Goal: Use online tool/utility: Utilize a website feature to perform a specific function

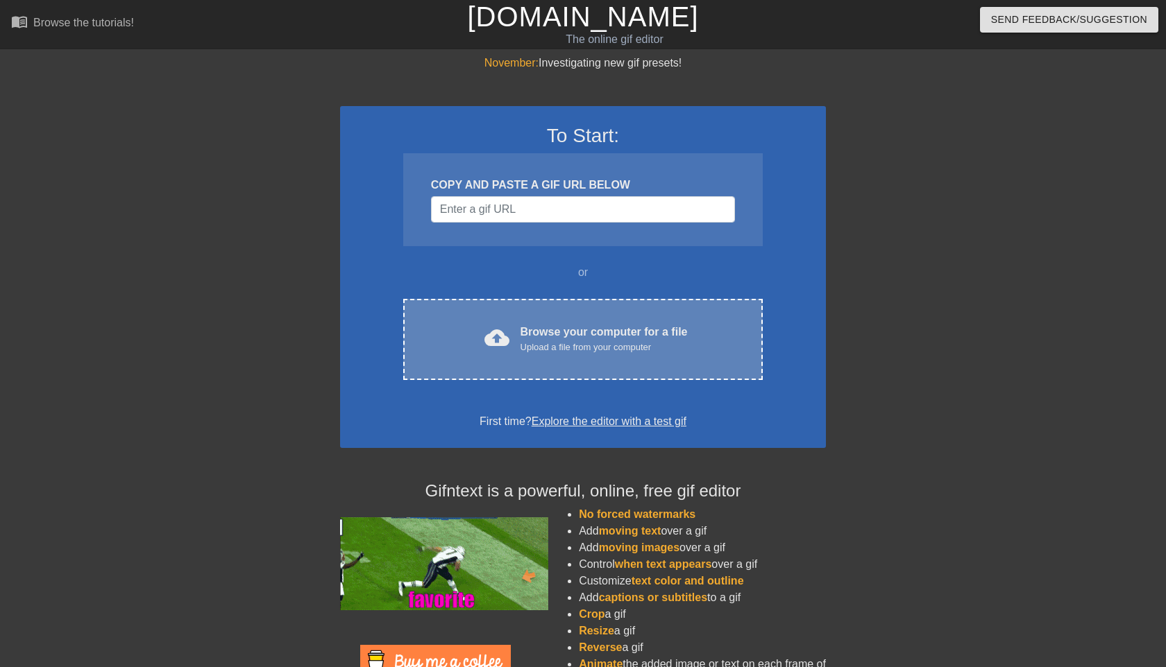
click at [580, 330] on div "Browse your computer for a file Upload a file from your computer" at bounding box center [603, 339] width 167 height 31
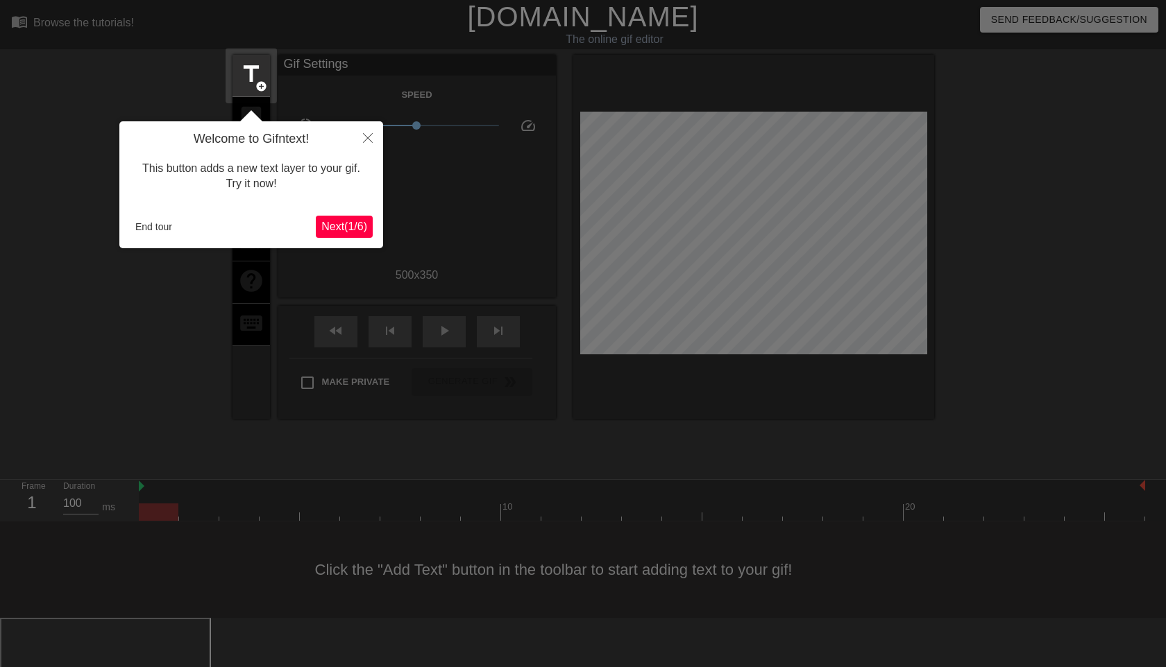
click at [344, 229] on span "Next ( 1 / 6 )" at bounding box center [344, 227] width 46 height 12
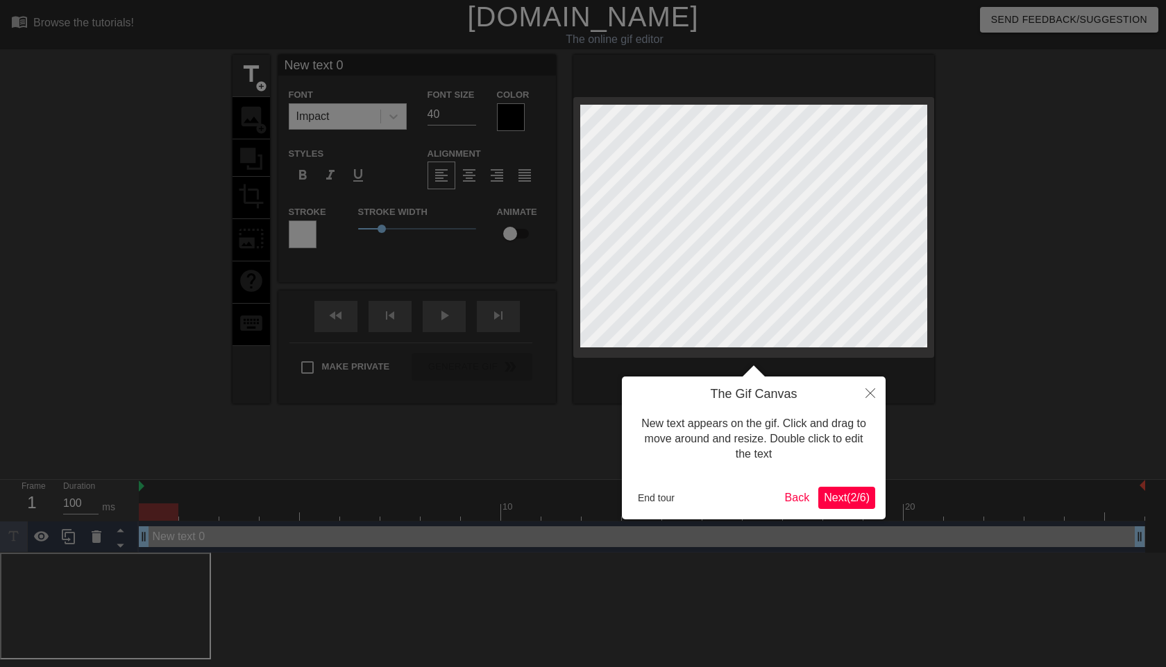
click at [858, 497] on span "Next ( 2 / 6 )" at bounding box center [847, 498] width 46 height 12
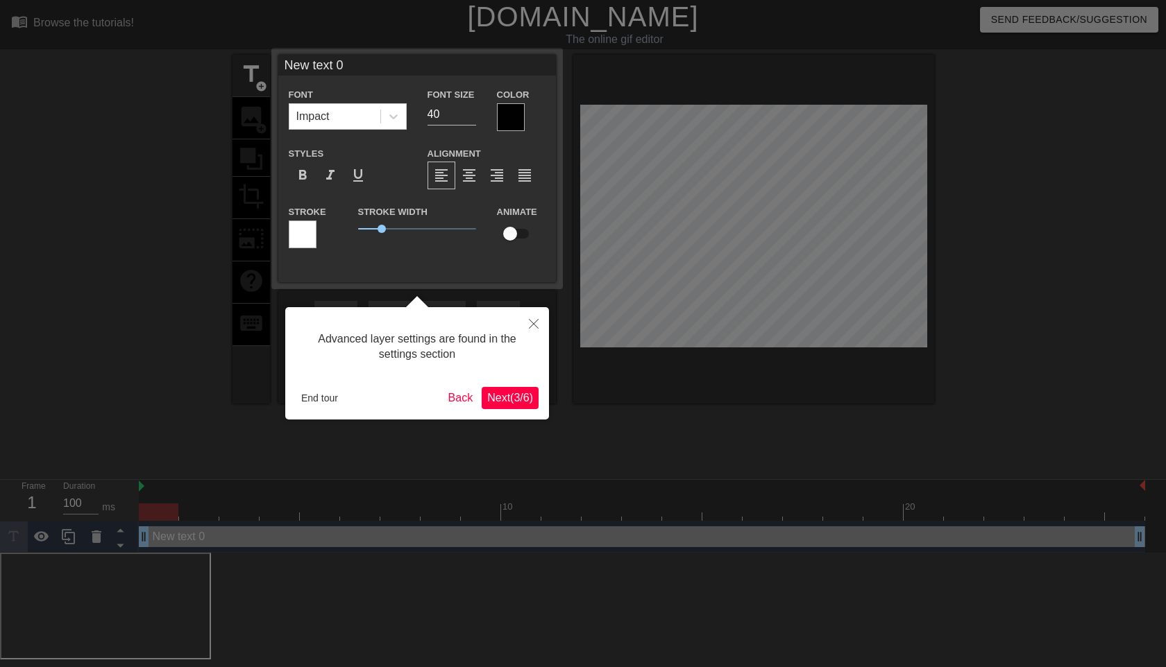
click at [513, 402] on span "Next ( 3 / 6 )" at bounding box center [510, 398] width 46 height 12
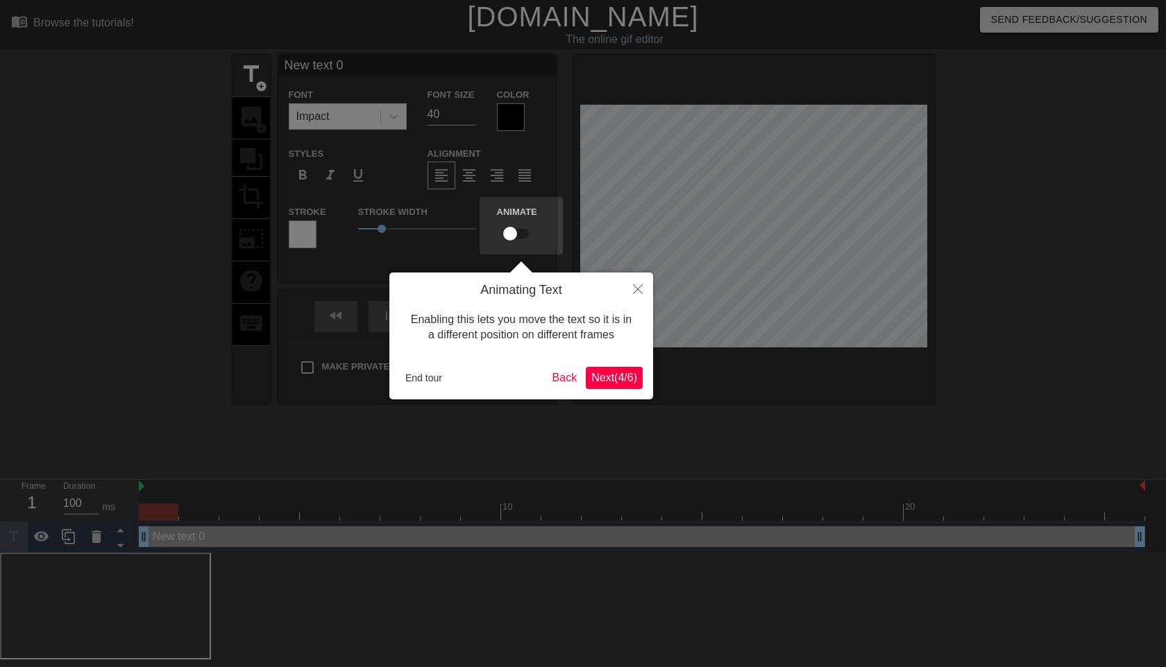
click at [620, 371] on button "Next ( 4 / 6 )" at bounding box center [614, 378] width 57 height 22
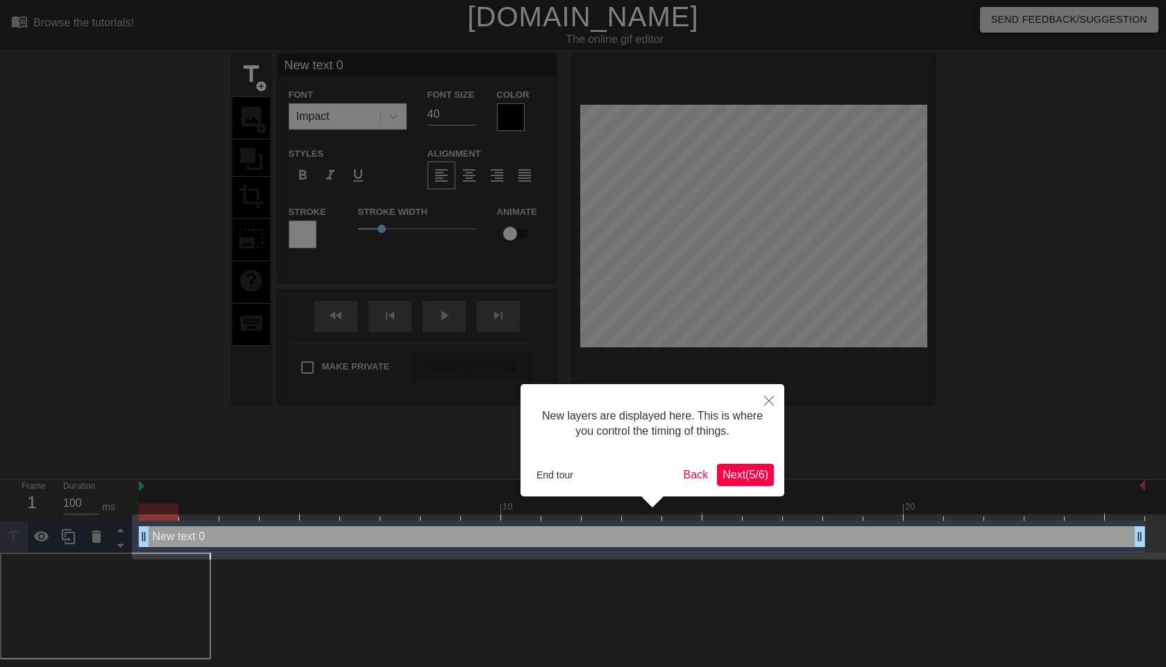
click at [740, 466] on button "Next ( 5 / 6 )" at bounding box center [745, 475] width 57 height 22
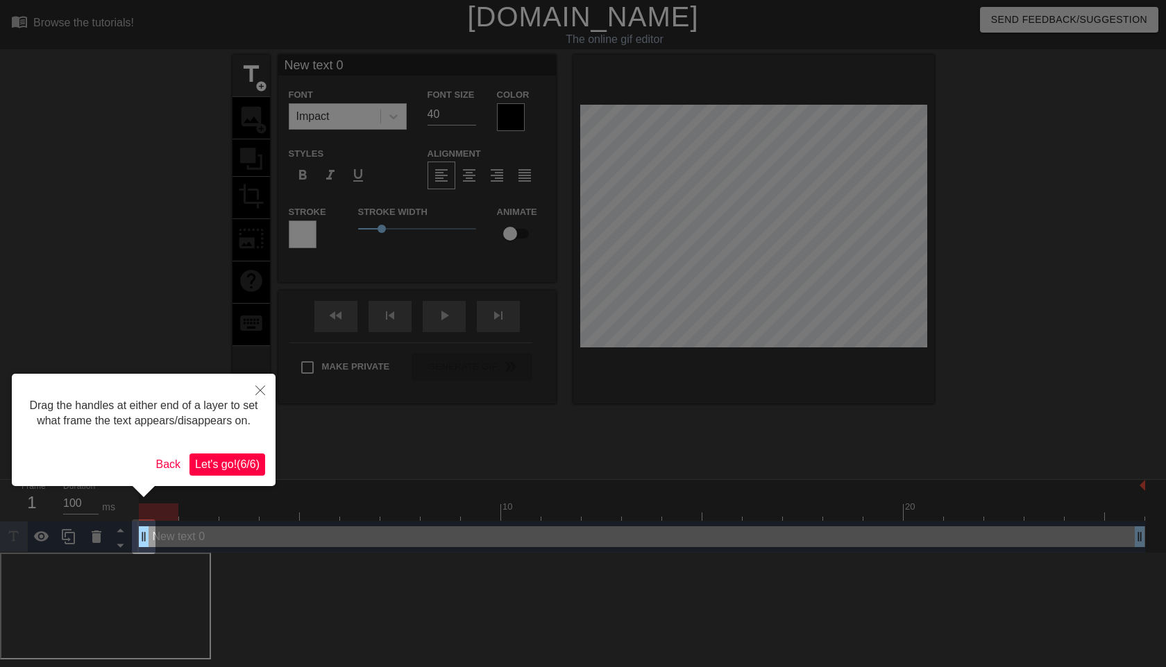
click at [244, 471] on button "Let's go! ( 6 / 6 )" at bounding box center [227, 465] width 76 height 22
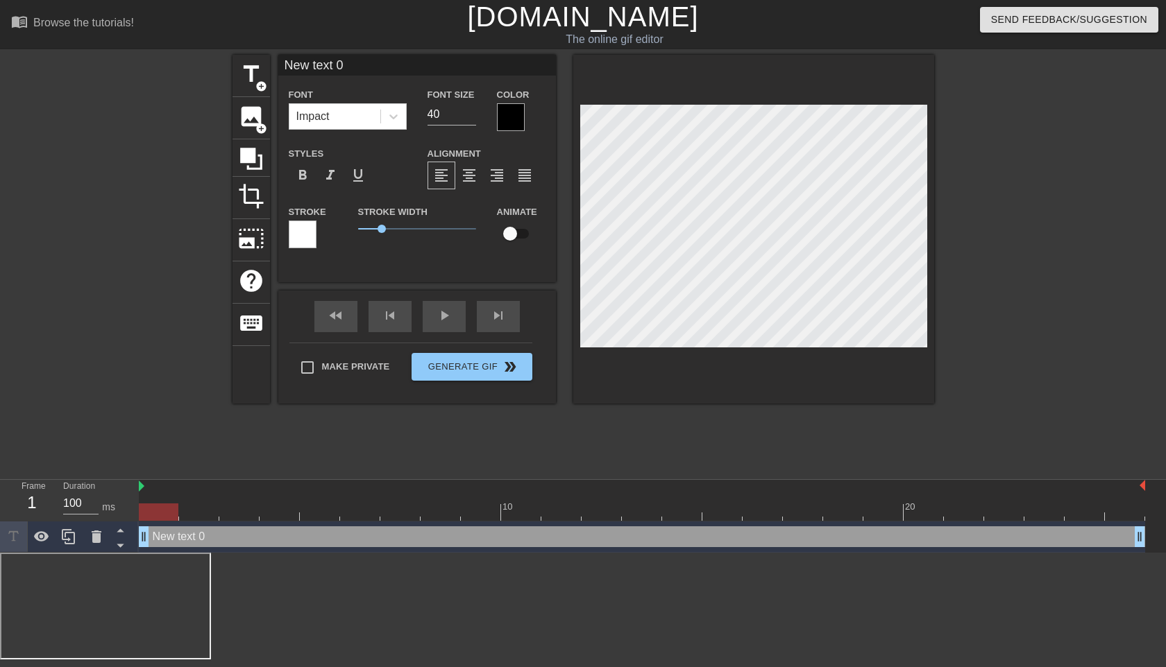
scroll to position [0, 2]
type input "F"
type textarea "F"
type input "Fr"
type textarea "Fr"
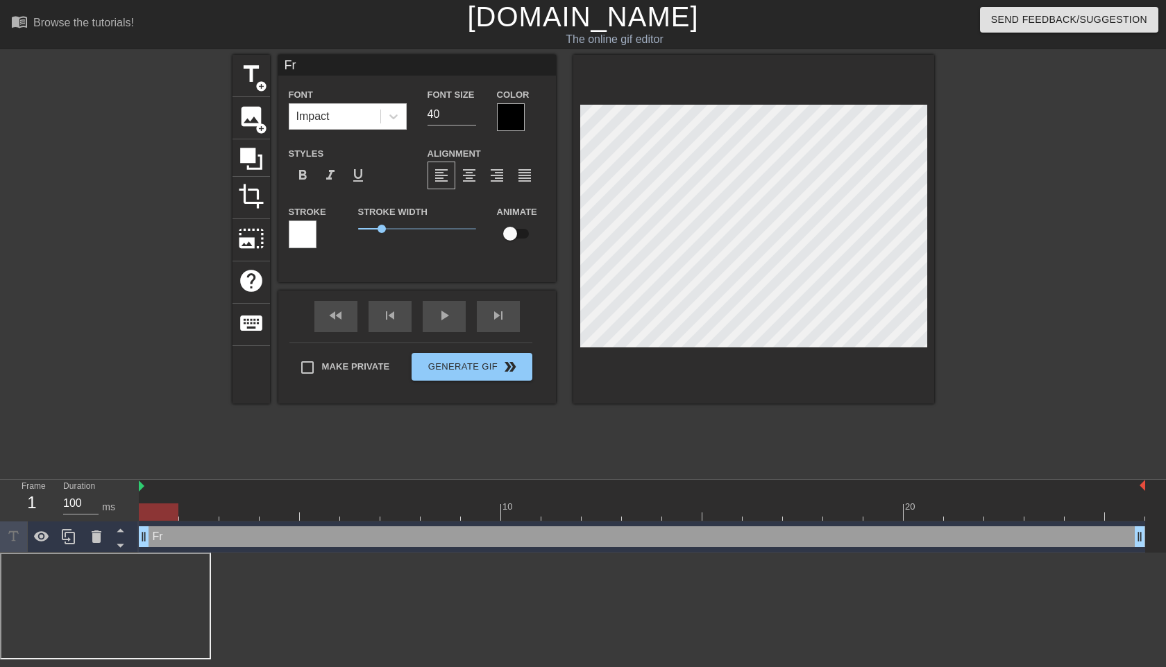
type input "Fri"
type textarea "Fri"
type input "Friz"
type textarea "Friz"
type input "Frizb"
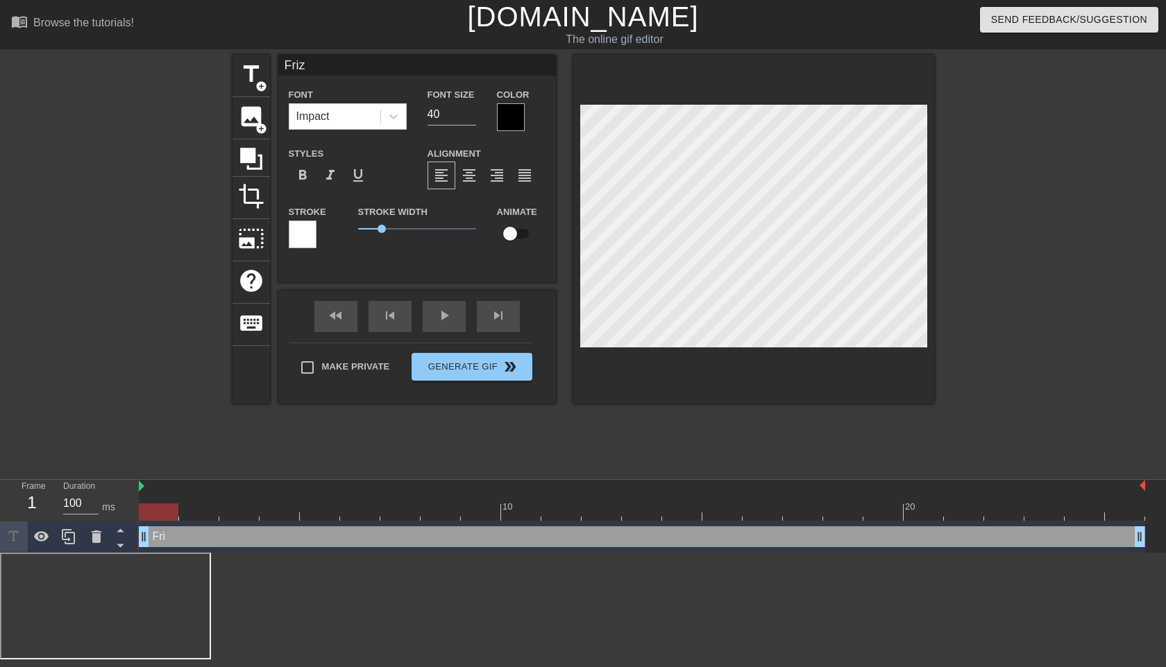
type textarea "Frizb"
type input "Frizbe"
type textarea "Frizbe"
type input "Frizbee"
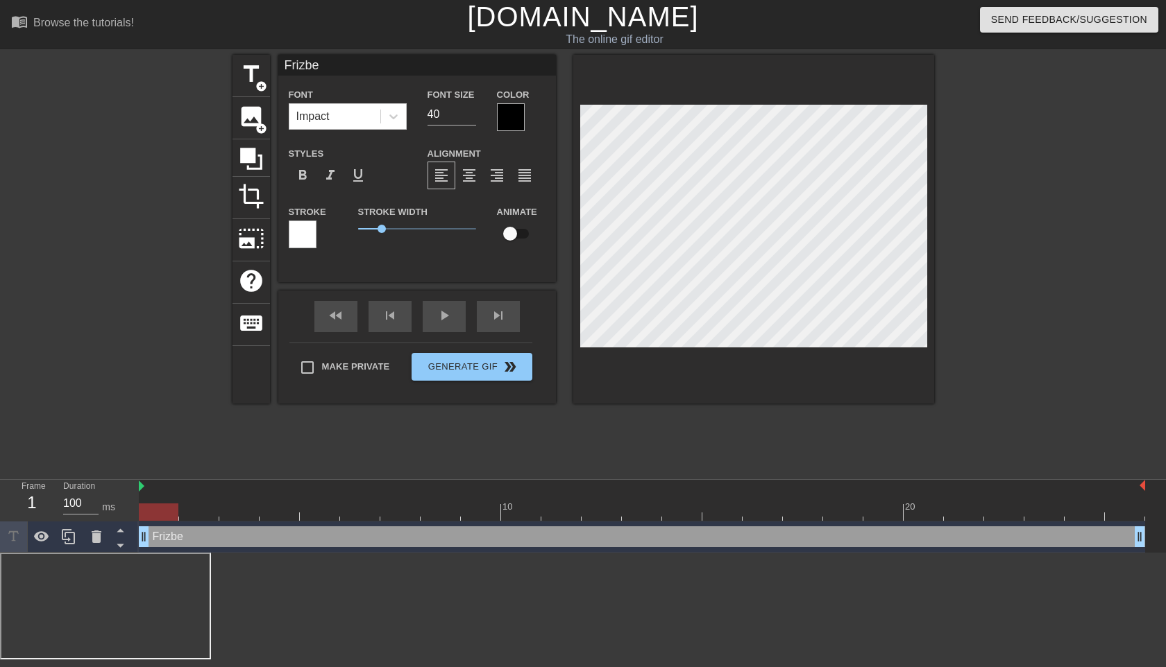
type textarea "Frizbee"
type input "Frisbee"
type textarea "Frisbee"
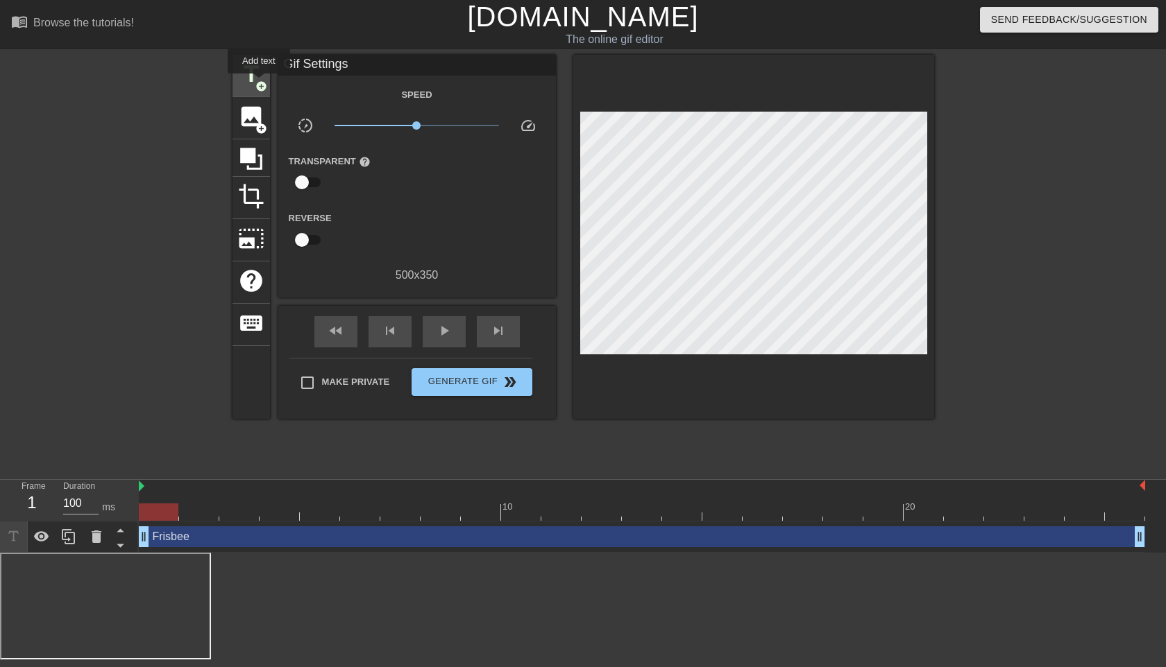
click at [259, 83] on span "add_circle" at bounding box center [261, 86] width 12 height 12
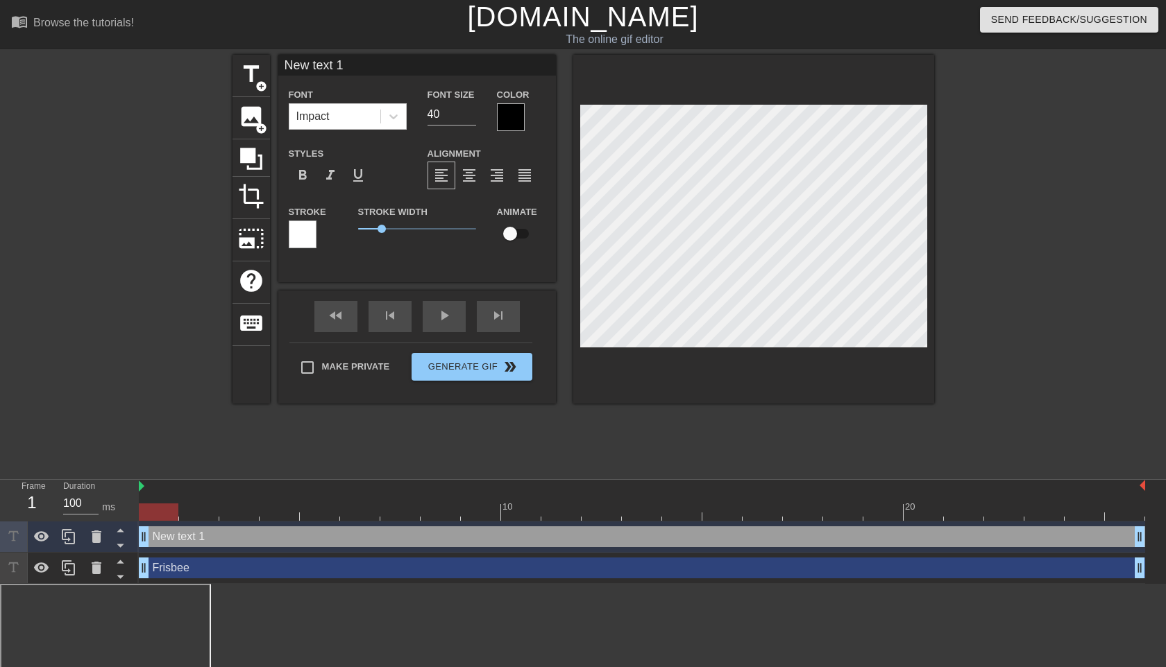
scroll to position [0, 2]
type input "New text"
type textarea "New text"
type input "New text"
type textarea "New text"
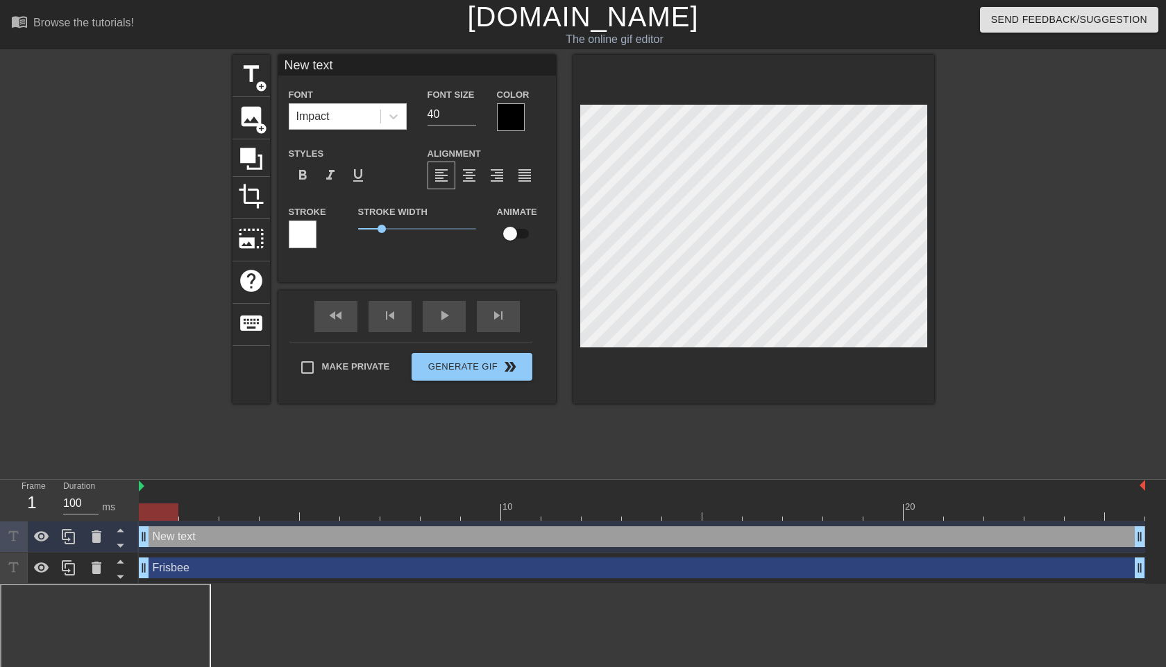
type input "New tex"
type textarea "New tex"
type input "New te"
type textarea "New te"
type input "New t"
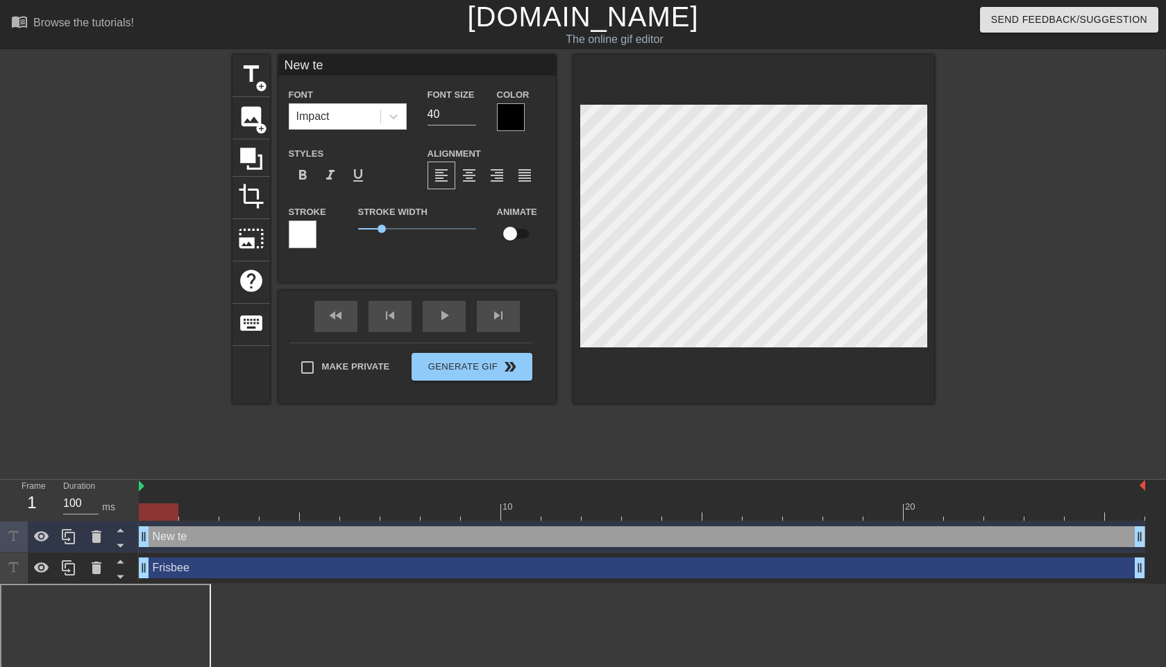
type textarea "New t"
type input "New"
type textarea "New"
type input "New"
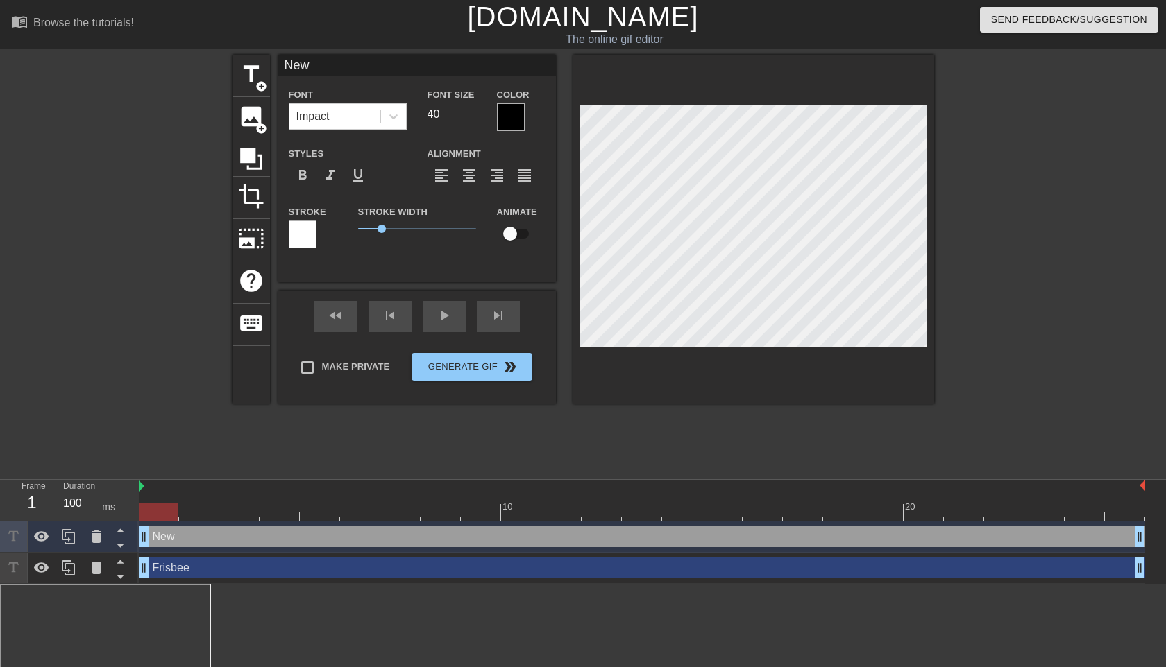
type textarea "New"
type input "Ne"
type textarea "Ne"
type input "N"
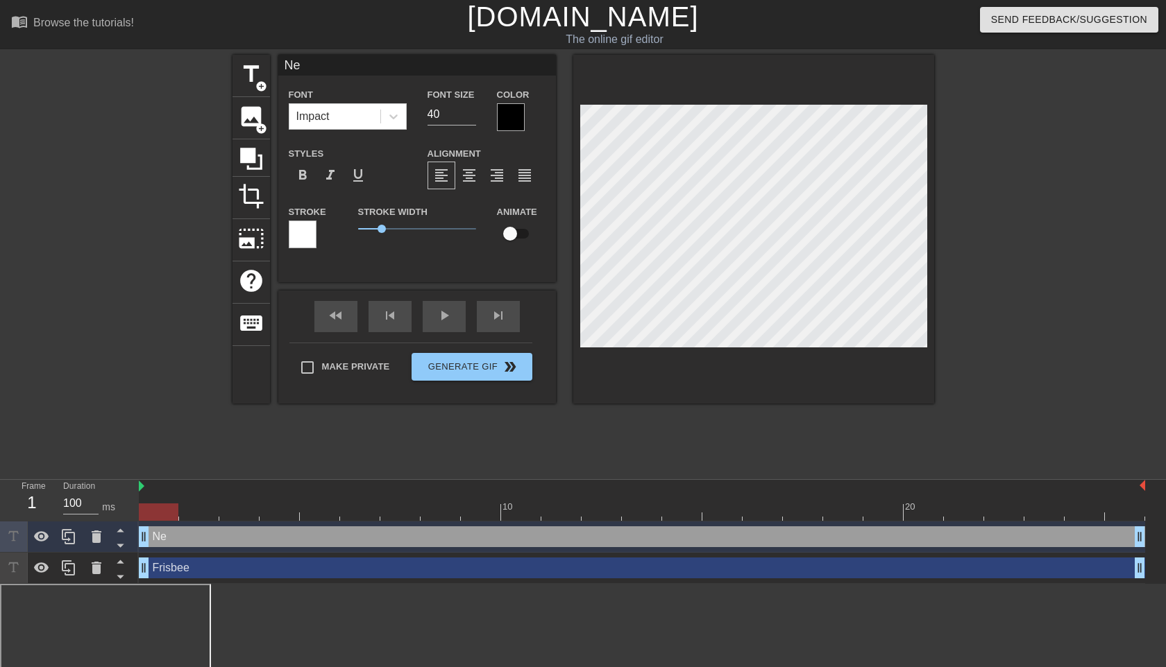
type textarea "N"
type input "N"
type textarea "N"
type input "Ni"
type textarea "Ni"
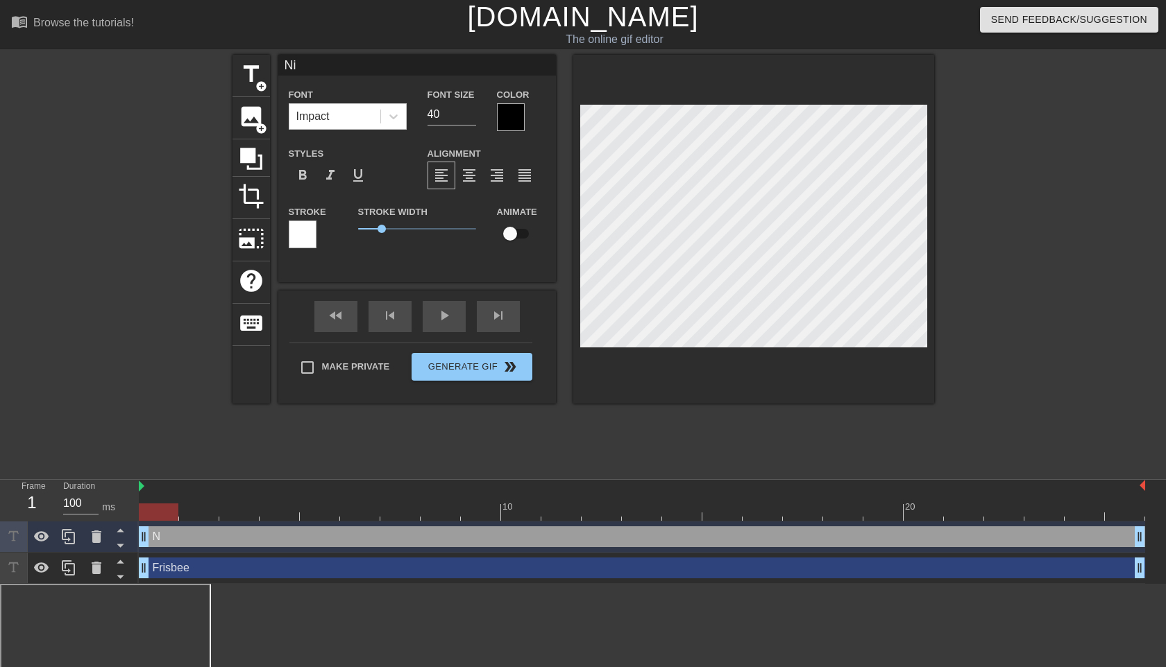
type input "Nic"
type textarea "Nic"
type input "[PERSON_NAME]"
type textarea "[PERSON_NAME]"
type input "[PERSON_NAME]'"
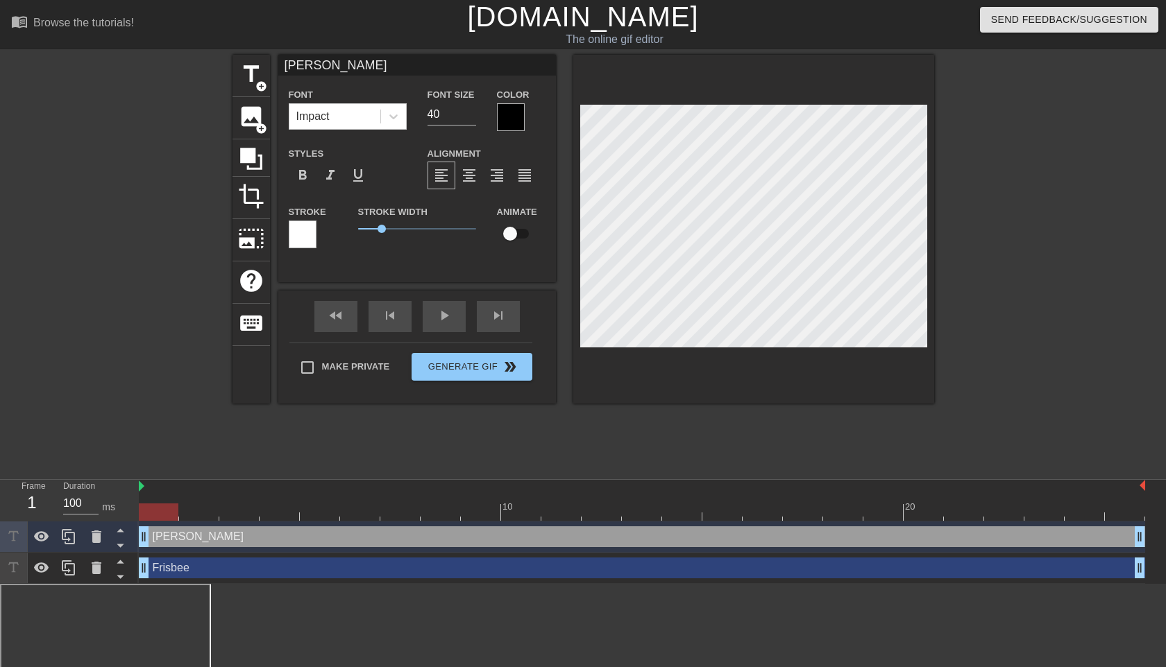
type textarea "[PERSON_NAME]'"
type input "[PERSON_NAME]'s"
type textarea "[PERSON_NAME]'s"
type input "[PERSON_NAME]'s"
type textarea "[PERSON_NAME]'s"
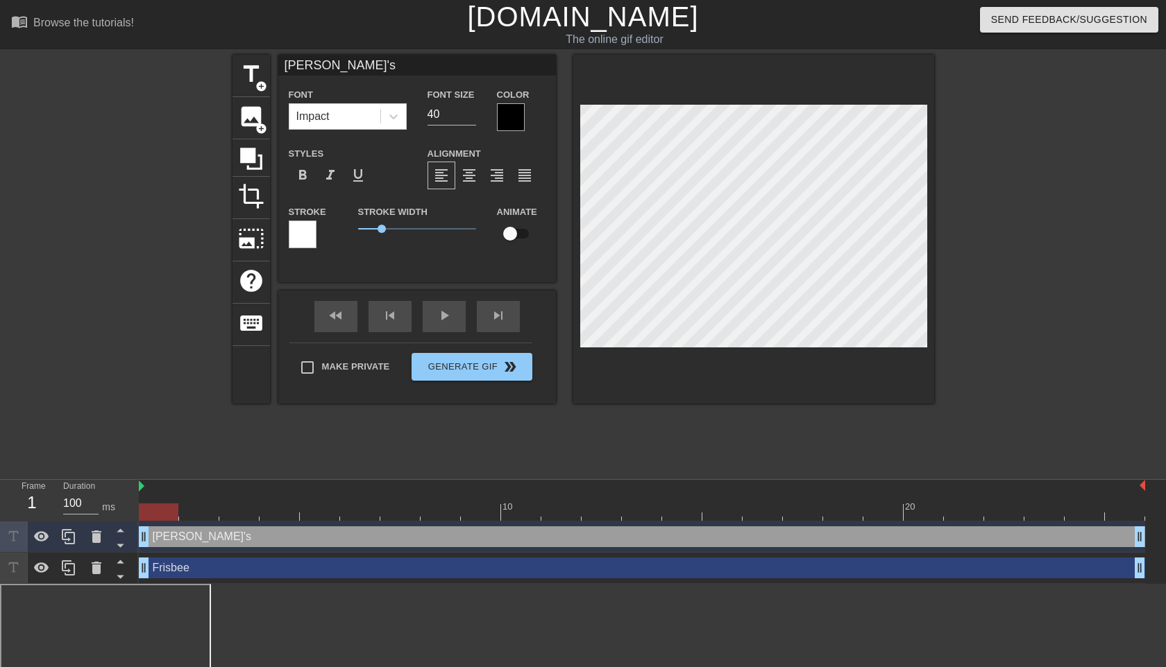
type input "[PERSON_NAME]'s G"
type textarea "[PERSON_NAME]'s G"
type input "[PERSON_NAME]'s Go"
type textarea "[PERSON_NAME]'s Go"
type input "[PERSON_NAME]'s Gol"
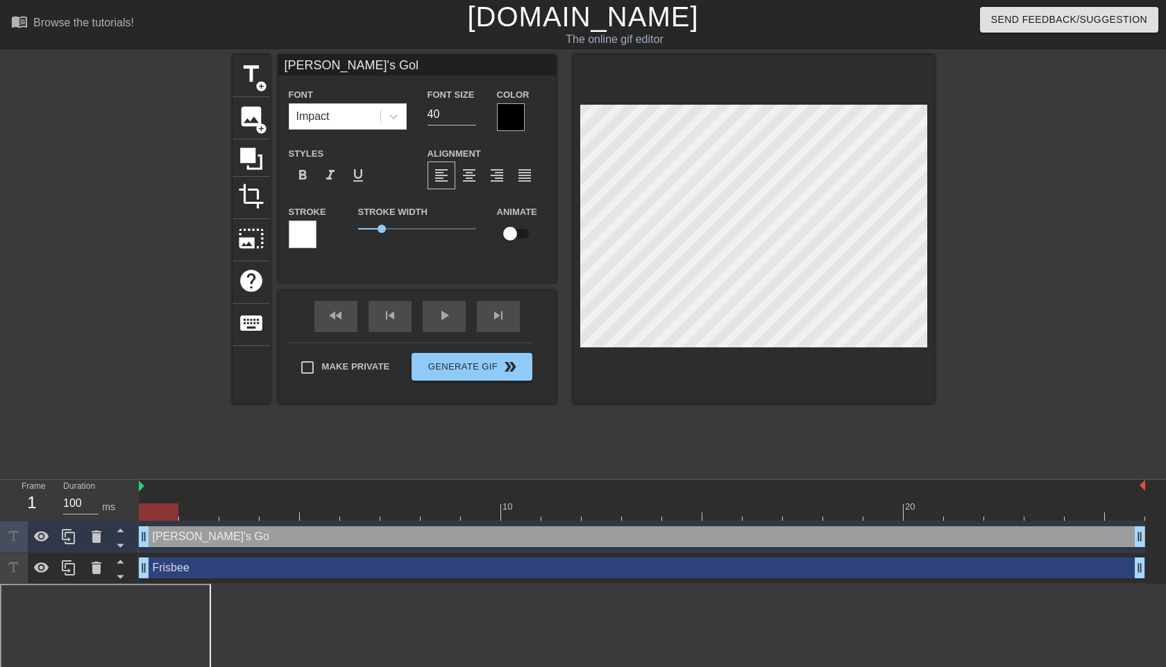
type textarea "[PERSON_NAME]'s Golf"
type input "[PERSON_NAME]'s Golf"
type textarea "[PERSON_NAME]'s Golf"
type input "[PERSON_NAME]'s Golf g"
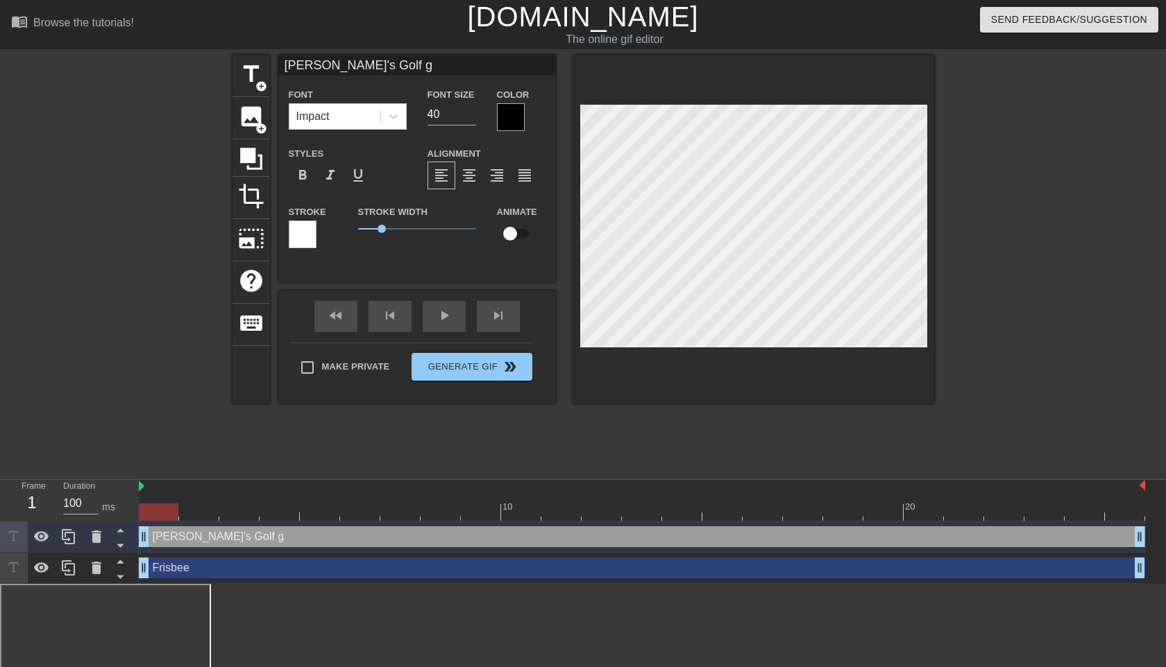
type textarea "[PERSON_NAME]'s Golf ga"
type input "[PERSON_NAME]'s Golf gam"
type textarea "[PERSON_NAME]'s Golf gam"
type input "[PERSON_NAME]'s Golf game"
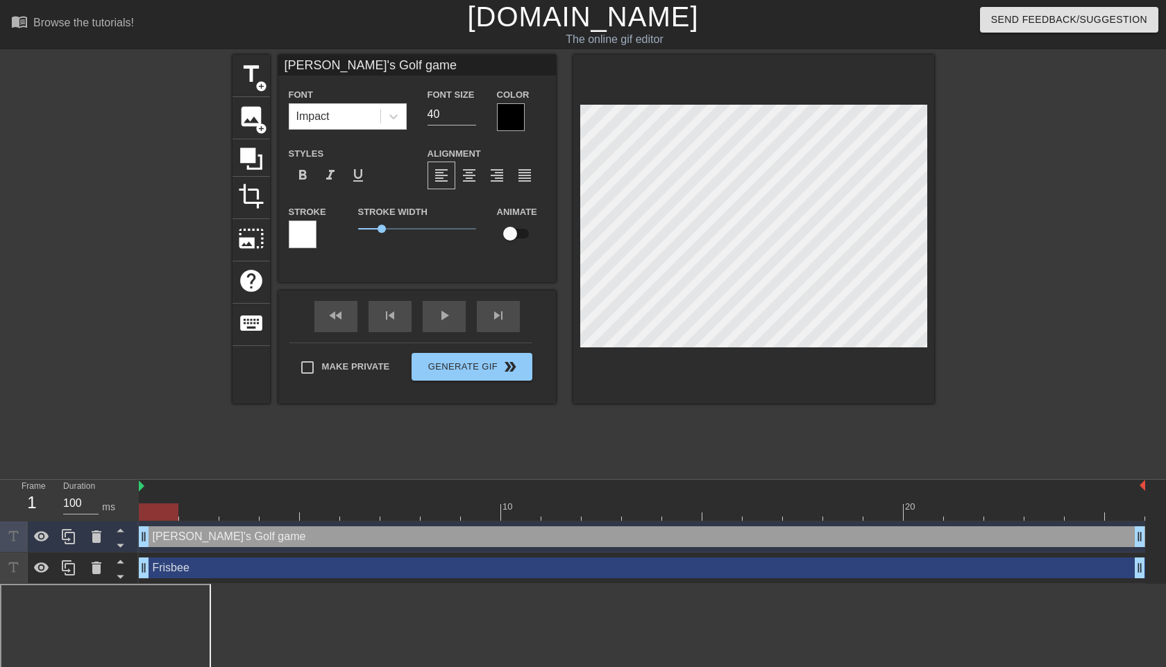
type textarea "[PERSON_NAME]'s Golf game"
type input "[PERSON_NAME]' Golf game"
type textarea "[PERSON_NAME]' Golf game"
type input "Nick Golf game"
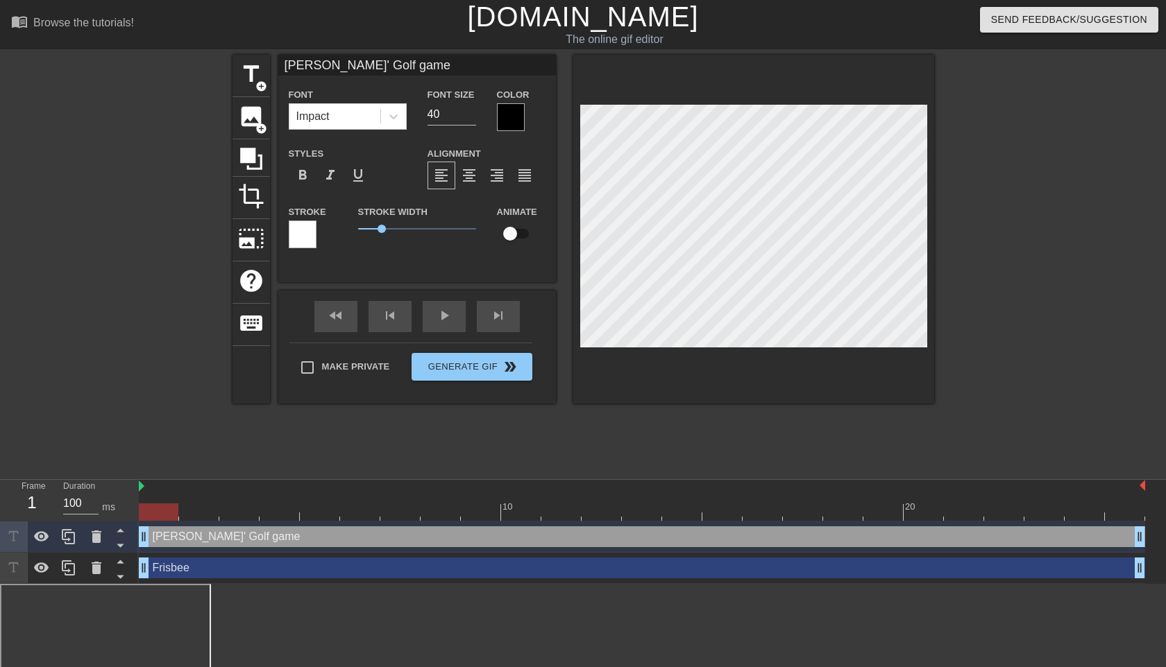
type textarea "Nick Golf game"
type input "Nicks Golf game"
type textarea "Nicks Golf game"
type input "Nicks olf game"
type textarea "Nicks olf game"
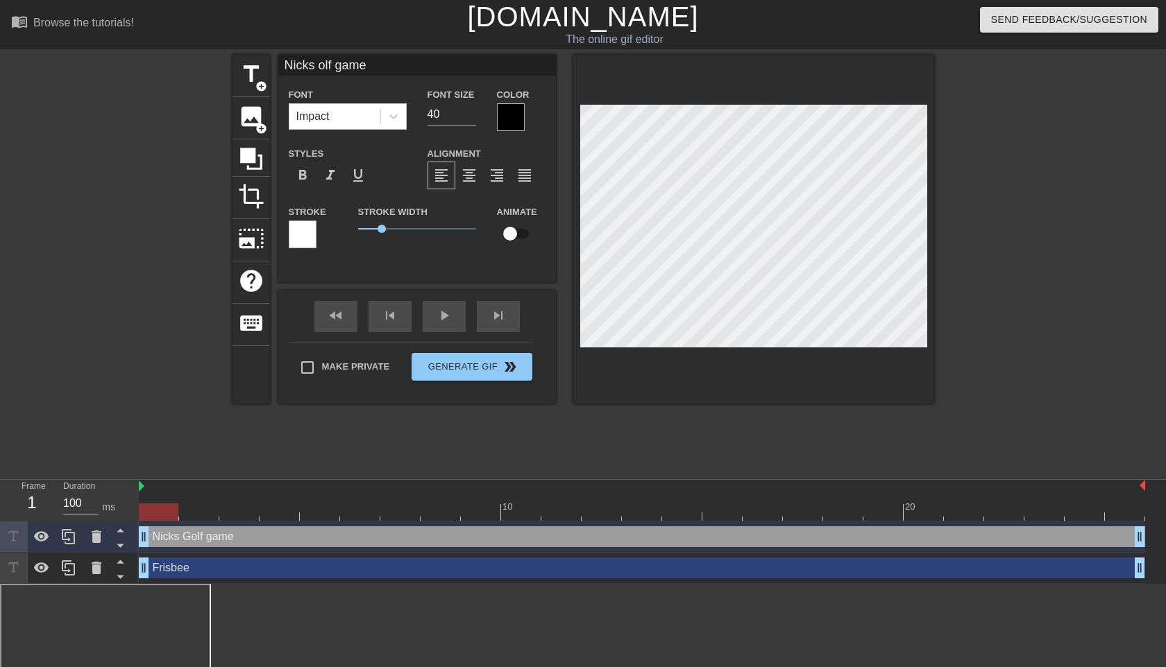
type input "Nicks golf game"
type textarea "Nicks golf game"
click at [512, 235] on input "checkbox" at bounding box center [509, 234] width 79 height 26
checkbox input "true"
type input "Frisbee"
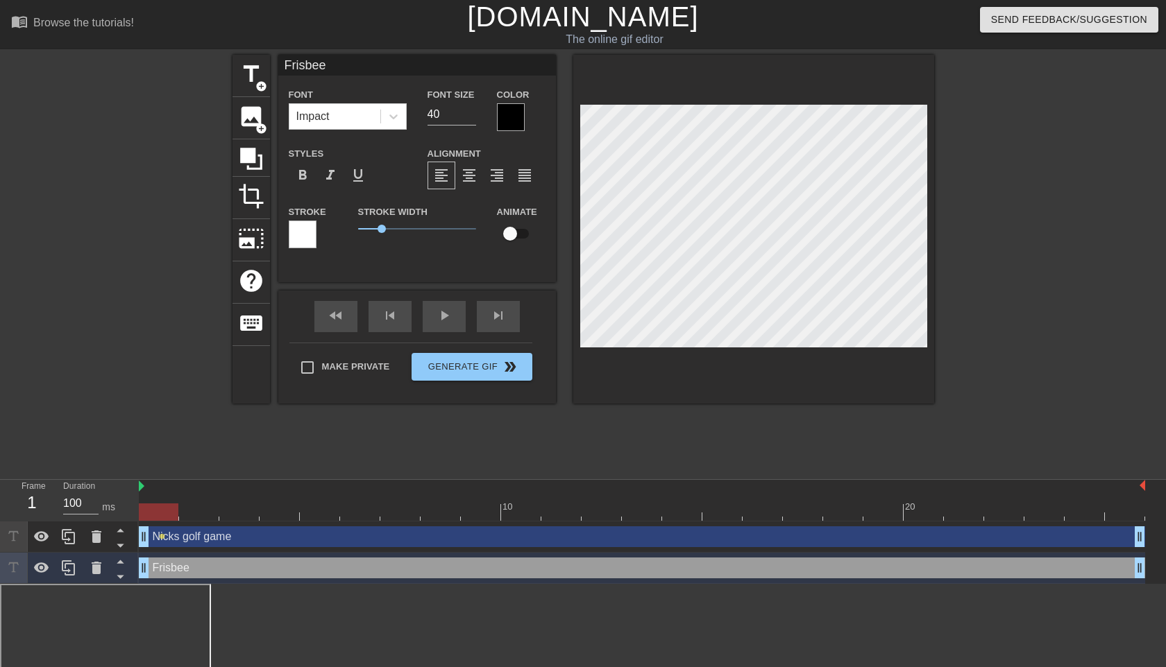
click at [504, 237] on input "checkbox" at bounding box center [509, 234] width 79 height 26
checkbox input "true"
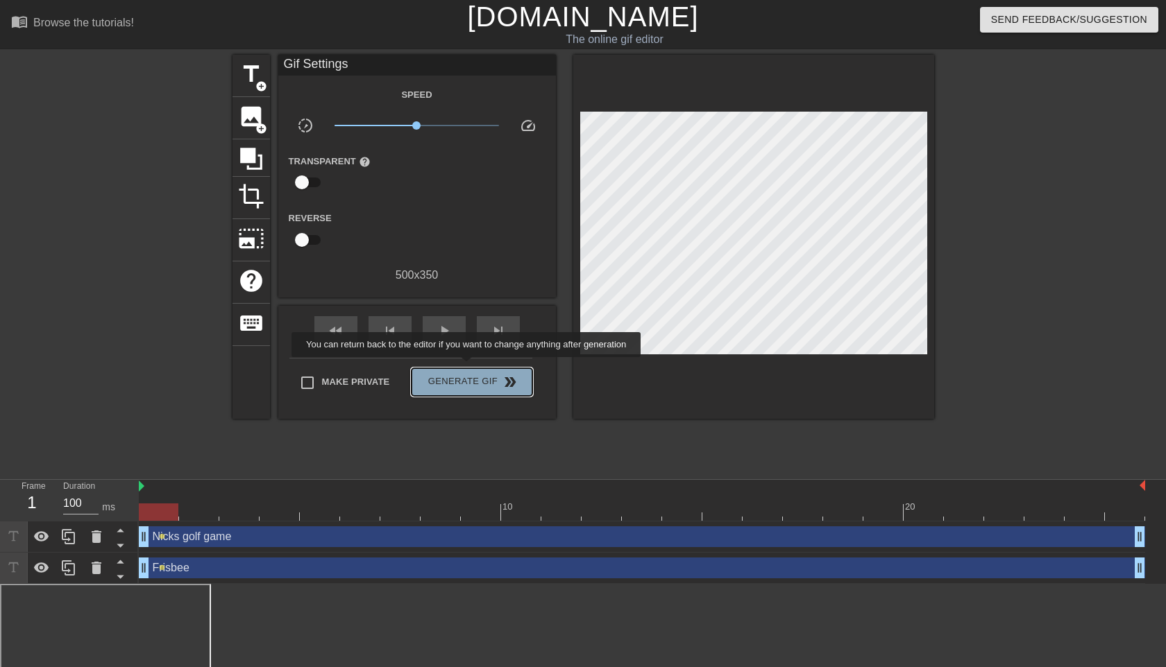
click at [475, 368] on button "Generate Gif double_arrow" at bounding box center [471, 382] width 120 height 28
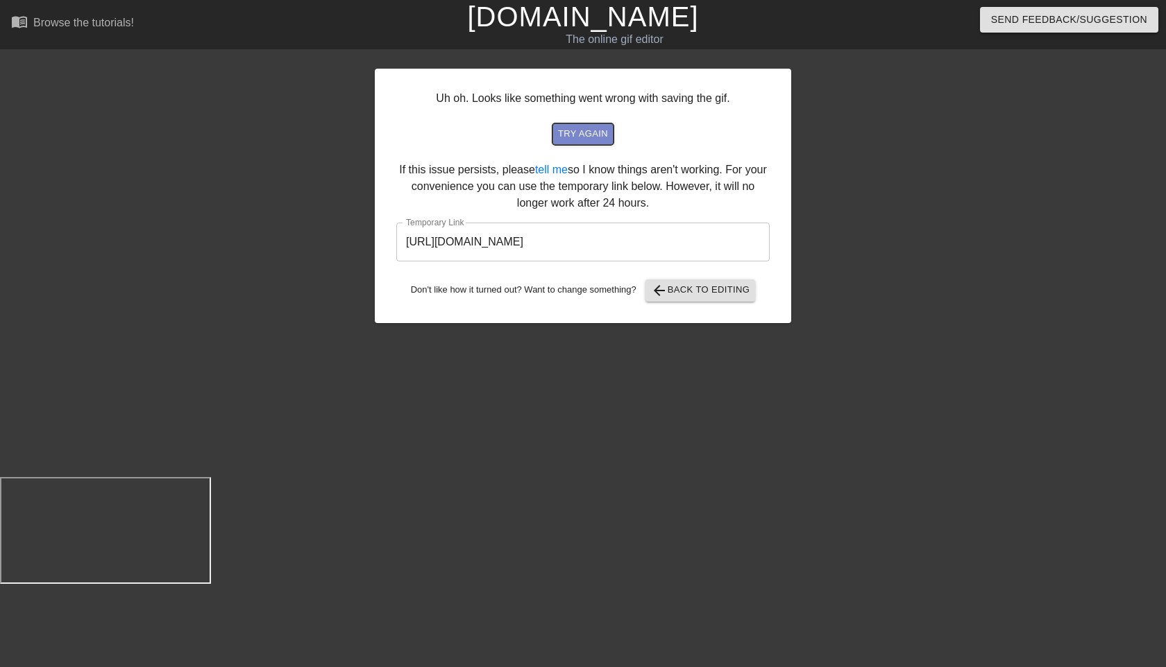
click at [585, 137] on span "try again" at bounding box center [583, 134] width 50 height 16
click at [713, 238] on input "[URL][DOMAIN_NAME]" at bounding box center [582, 242] width 373 height 39
drag, startPoint x: 713, startPoint y: 238, endPoint x: 400, endPoint y: 233, distance: 313.0
click at [400, 233] on input "[URL][DOMAIN_NAME]" at bounding box center [582, 242] width 373 height 39
click at [673, 282] on button "arrow_back Back to Editing" at bounding box center [700, 291] width 110 height 22
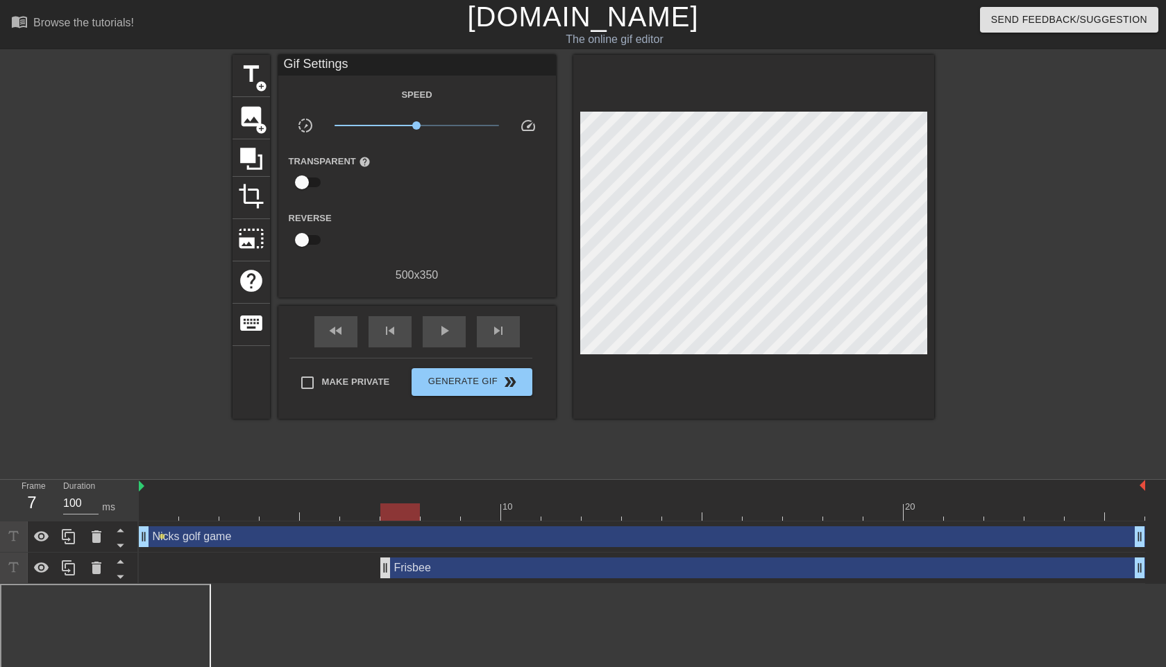
drag, startPoint x: 143, startPoint y: 570, endPoint x: 385, endPoint y: 564, distance: 242.2
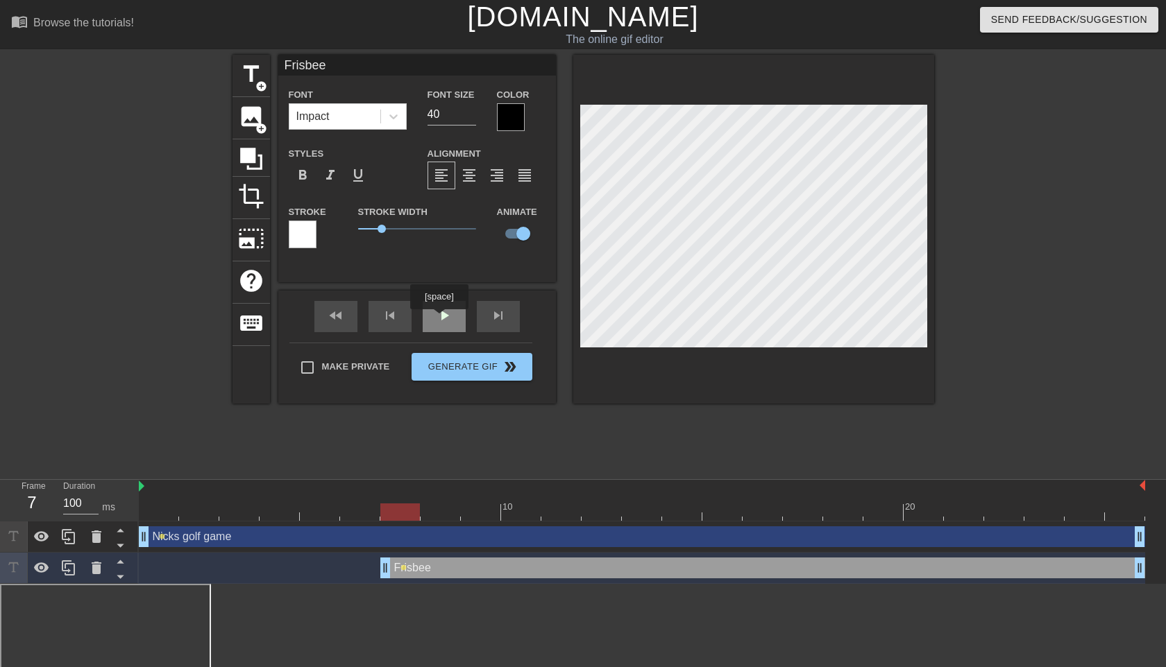
click at [441, 319] on div "play_arrow" at bounding box center [444, 316] width 43 height 31
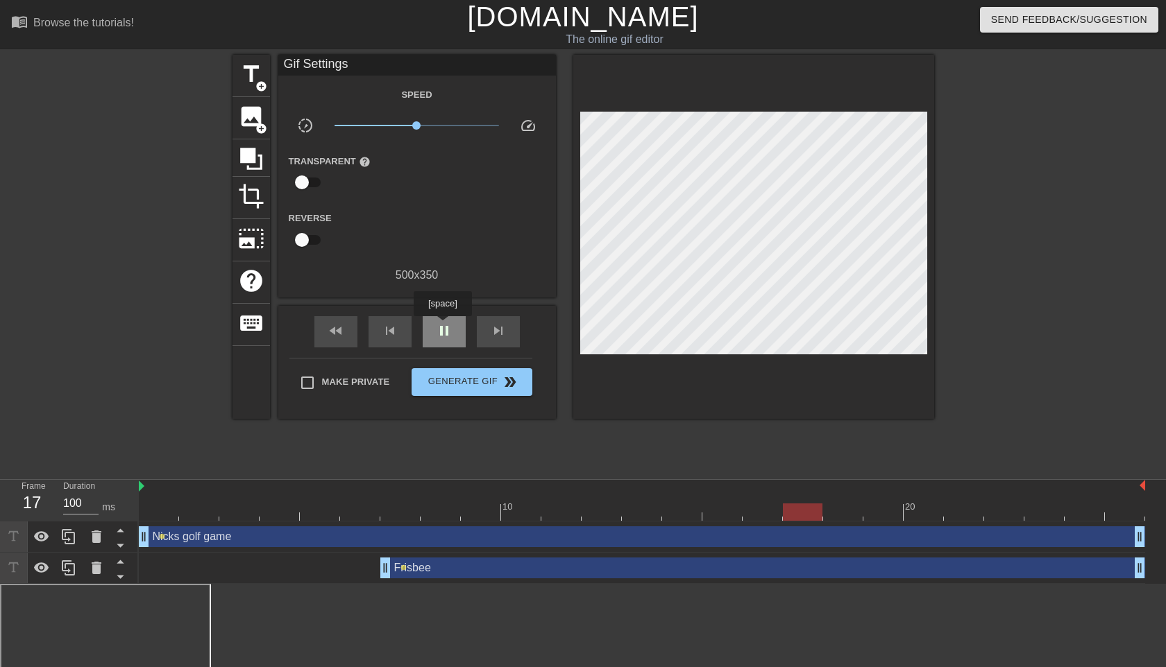
click at [444, 326] on span "pause" at bounding box center [444, 331] width 17 height 17
click at [444, 320] on div "play_arrow" at bounding box center [444, 331] width 43 height 31
drag, startPoint x: 732, startPoint y: 511, endPoint x: 150, endPoint y: 504, distance: 582.2
click at [150, 504] on div at bounding box center [159, 512] width 40 height 17
click at [259, 83] on span "add_circle" at bounding box center [261, 86] width 12 height 12
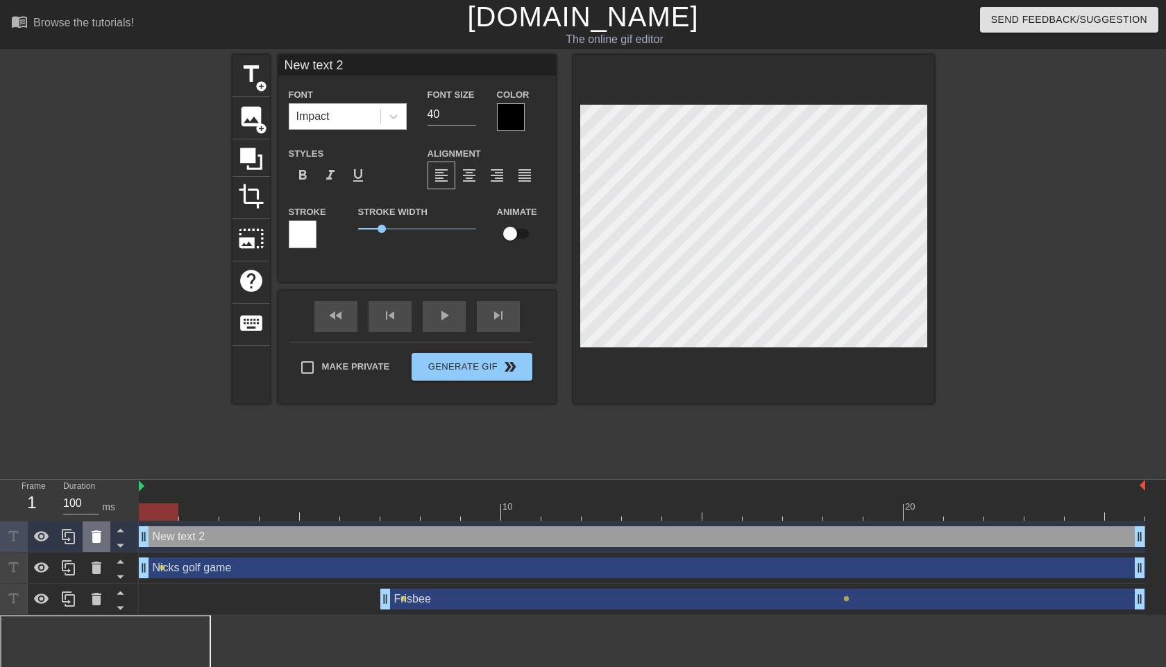
click at [92, 535] on icon at bounding box center [96, 537] width 17 height 17
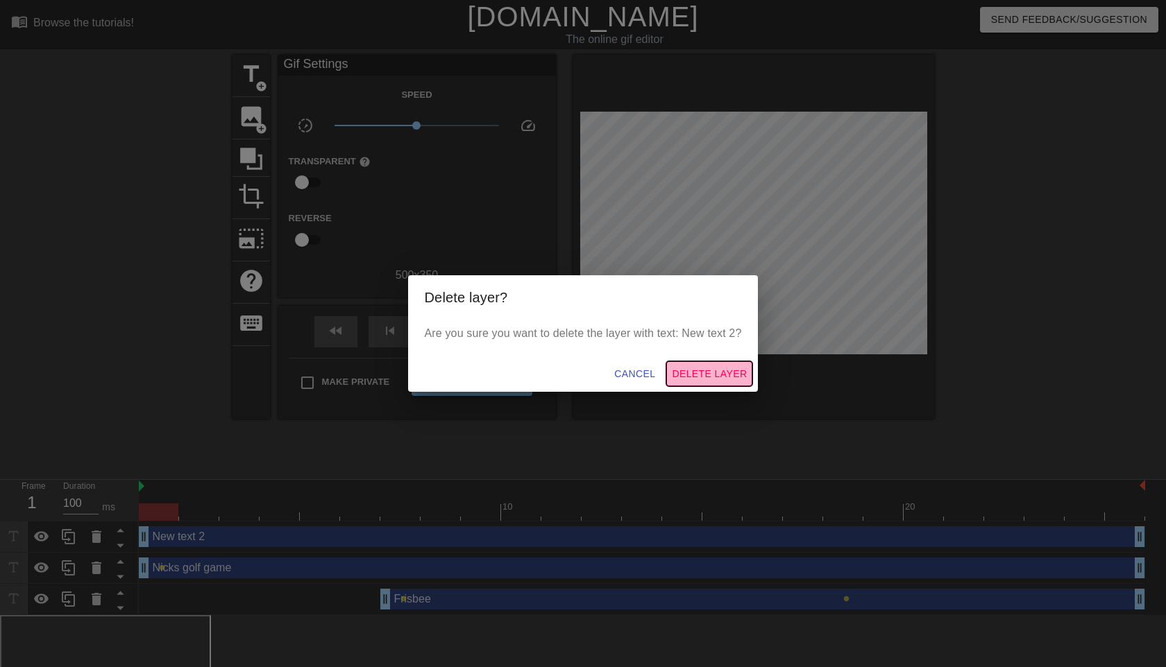
click at [724, 377] on span "Delete Layer" at bounding box center [709, 374] width 75 height 17
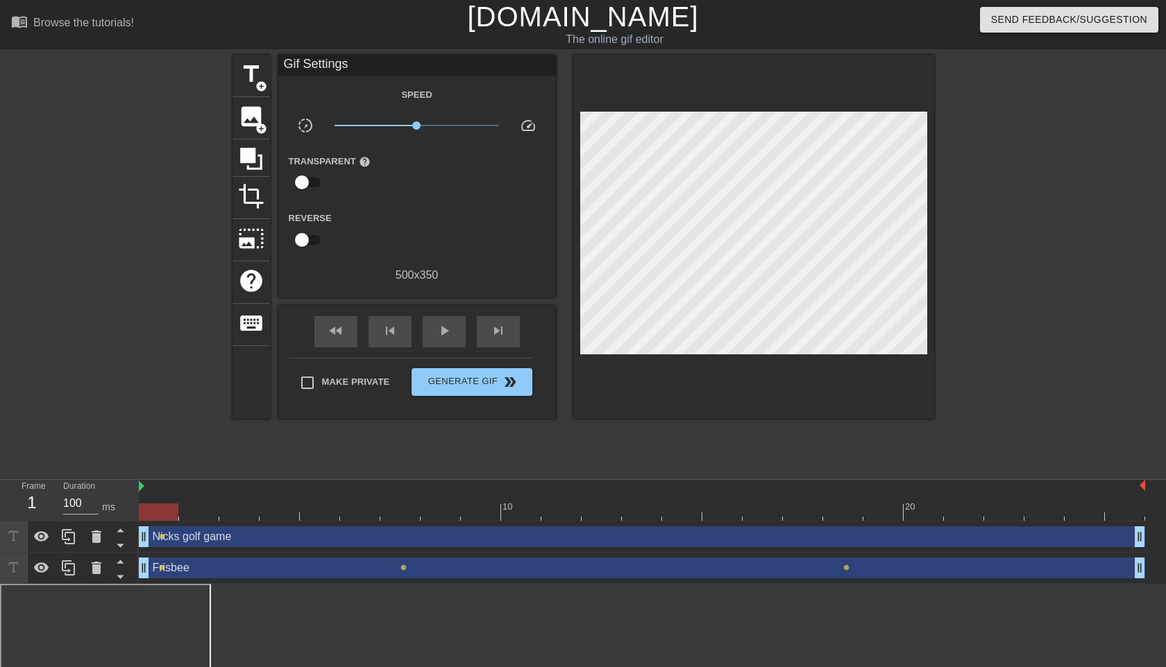
drag, startPoint x: 389, startPoint y: 570, endPoint x: 67, endPoint y: 584, distance: 322.2
click at [67, 584] on html "menu_book Browse the tutorials! [DOMAIN_NAME] The online gif editor Send Feedba…" at bounding box center [583, 345] width 1166 height 691
click at [440, 502] on div at bounding box center [440, 502] width 40 height 17
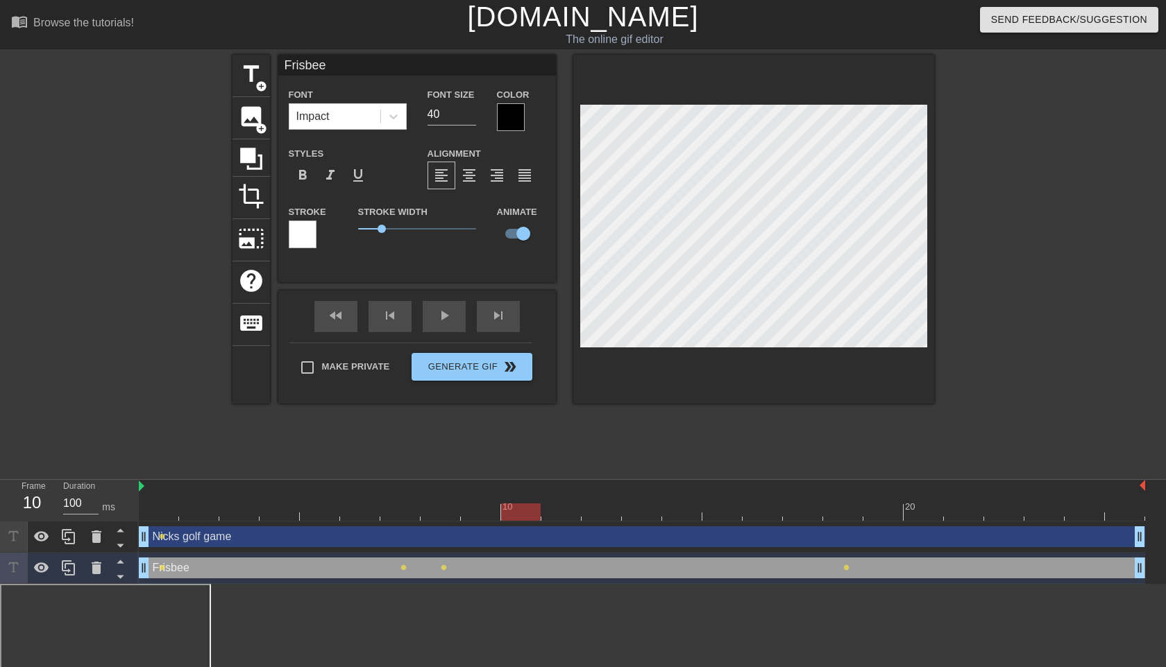
drag, startPoint x: 444, startPoint y: 507, endPoint x: 508, endPoint y: 500, distance: 64.2
click at [508, 500] on div "10 20" at bounding box center [642, 500] width 1006 height 41
drag, startPoint x: 527, startPoint y: 509, endPoint x: 633, endPoint y: 500, distance: 107.2
click at [633, 500] on div "10 20" at bounding box center [642, 500] width 1006 height 41
drag, startPoint x: 645, startPoint y: 509, endPoint x: 717, endPoint y: 497, distance: 73.0
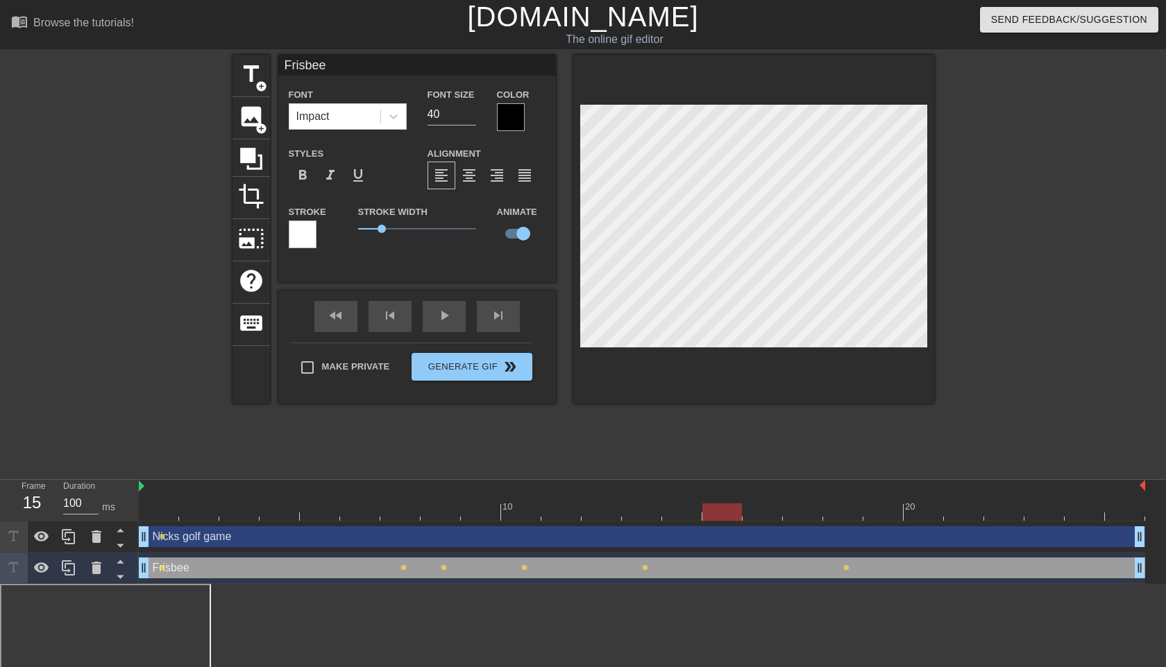
click at [717, 497] on div "10 20" at bounding box center [642, 500] width 1006 height 41
drag, startPoint x: 723, startPoint y: 513, endPoint x: 829, endPoint y: 502, distance: 106.8
click at [829, 502] on div "10 20" at bounding box center [642, 500] width 1006 height 41
drag, startPoint x: 844, startPoint y: 517, endPoint x: 950, endPoint y: 506, distance: 106.7
click at [943, 507] on div at bounding box center [923, 512] width 40 height 17
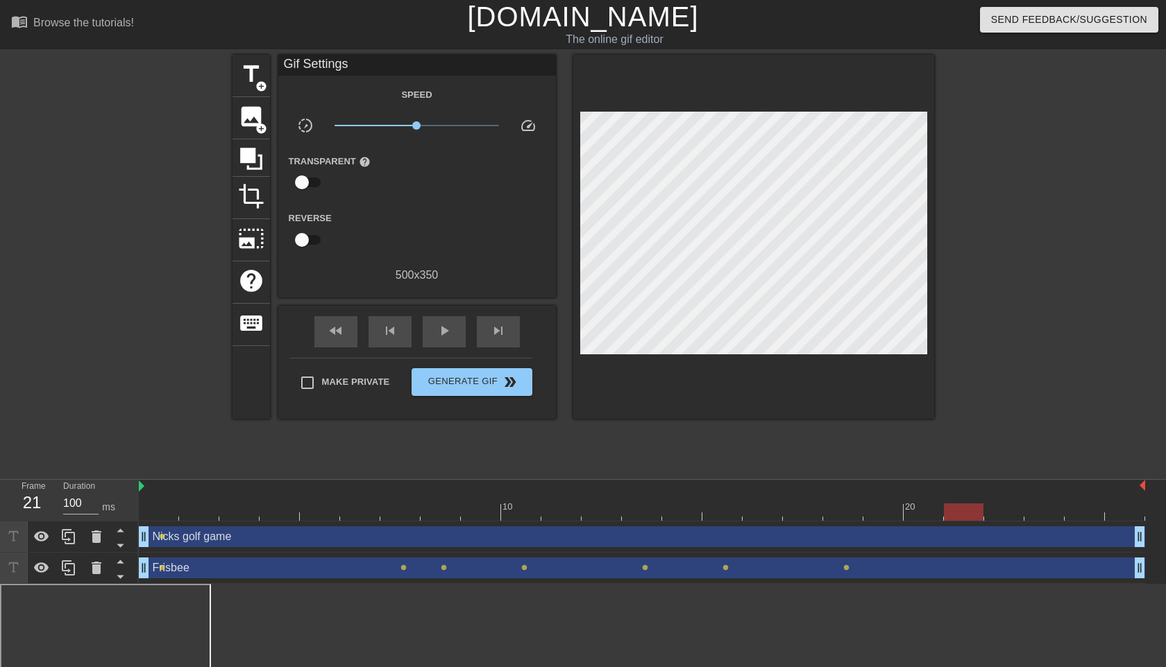
click at [958, 522] on div "Nicks golf game drag_handle drag_handle lens" at bounding box center [642, 537] width 1006 height 31
click at [960, 506] on div at bounding box center [964, 512] width 40 height 17
drag, startPoint x: 963, startPoint y: 515, endPoint x: 1082, endPoint y: 506, distance: 119.0
click at [1082, 506] on div at bounding box center [1084, 512] width 40 height 17
click at [1000, 309] on div at bounding box center [1055, 263] width 208 height 416
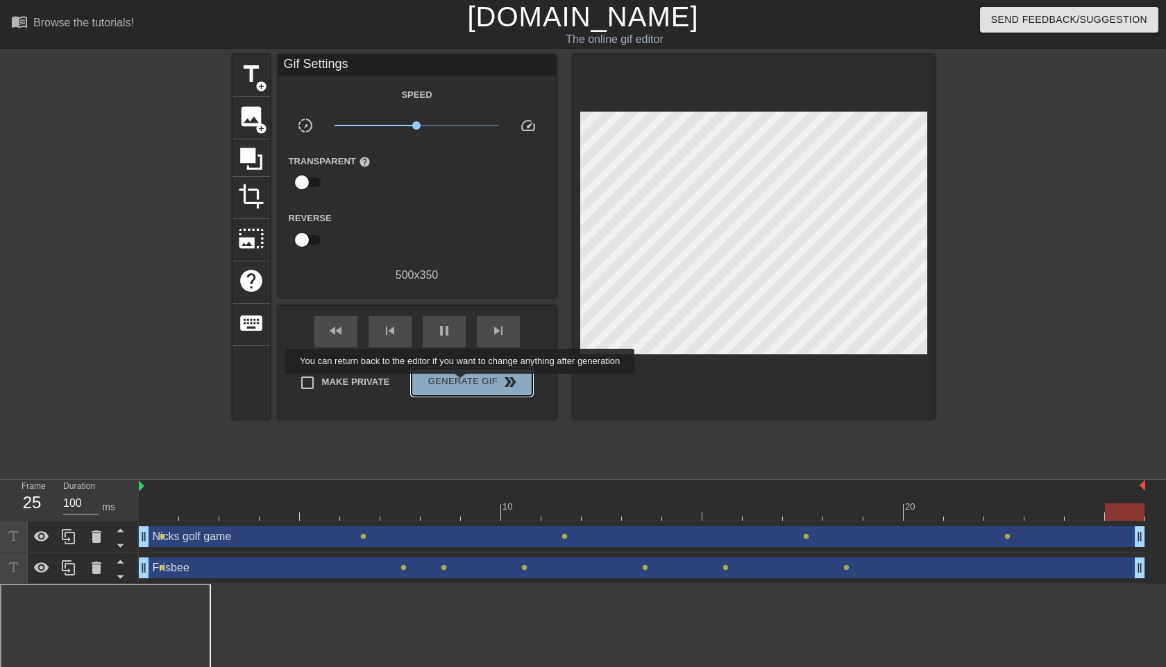
click at [469, 384] on span "Generate Gif double_arrow" at bounding box center [471, 382] width 109 height 17
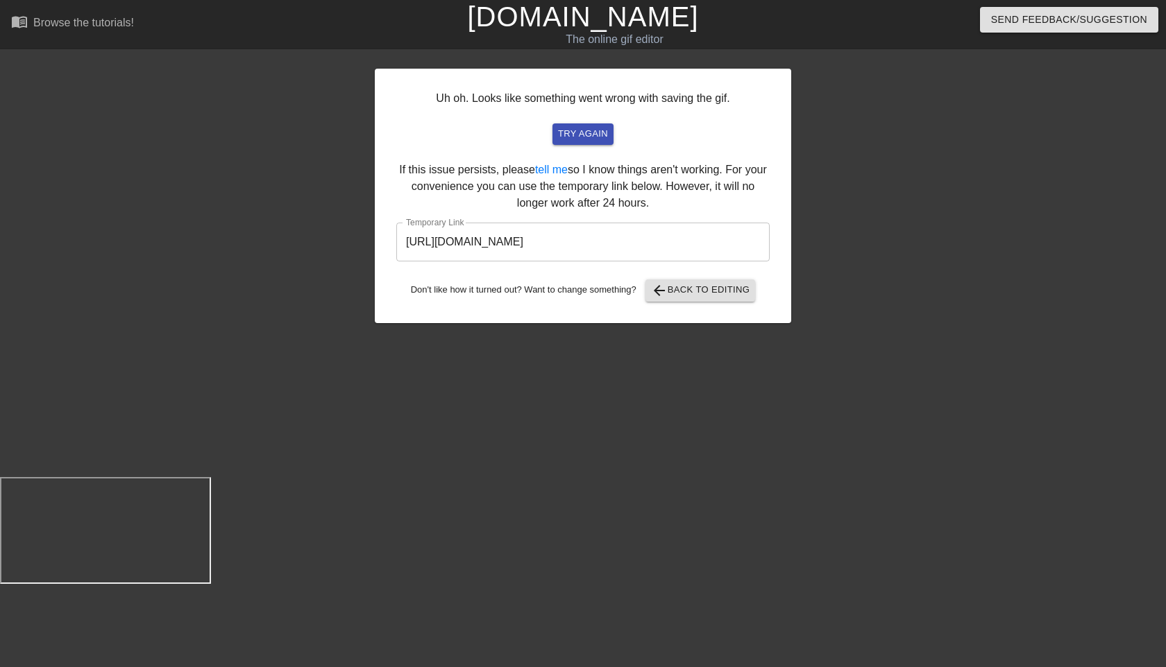
click at [713, 239] on input "[URL][DOMAIN_NAME]" at bounding box center [582, 242] width 373 height 39
drag, startPoint x: 713, startPoint y: 239, endPoint x: 293, endPoint y: 228, distance: 419.2
click at [293, 228] on div "Uh oh. Looks like something went wrong with saving the gif. try again If this i…" at bounding box center [583, 263] width 1166 height 416
